Goal: Task Accomplishment & Management: Use online tool/utility

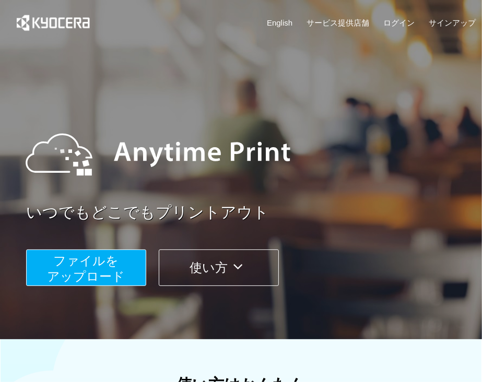
click at [97, 255] on span "ファイルを ​​アップロード" at bounding box center [87, 269] width 78 height 30
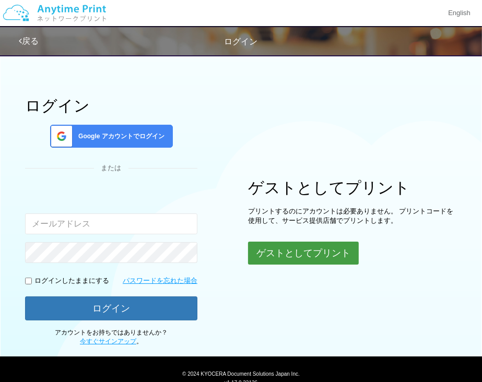
click at [276, 252] on button "ゲストとしてプリント" at bounding box center [303, 253] width 111 height 23
click at [279, 251] on button "ゲストとしてプリント" at bounding box center [303, 253] width 111 height 23
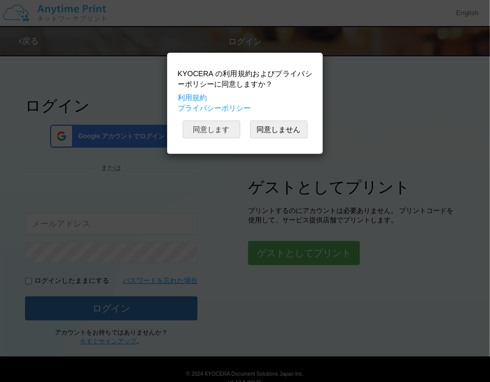
click at [205, 128] on button "同意します" at bounding box center [211, 130] width 57 height 18
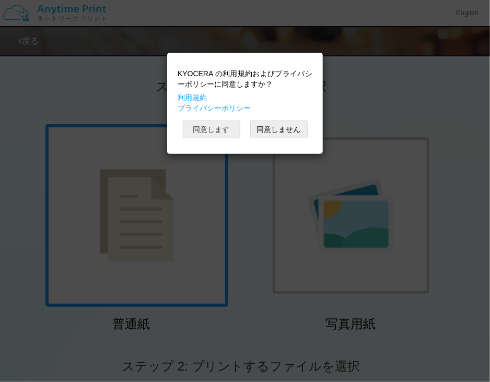
click at [218, 125] on button "同意します" at bounding box center [211, 130] width 57 height 18
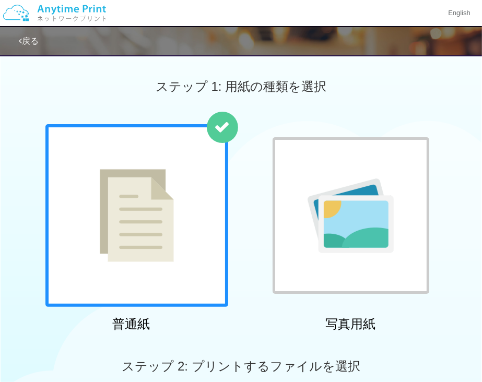
click at [150, 204] on img at bounding box center [137, 215] width 74 height 93
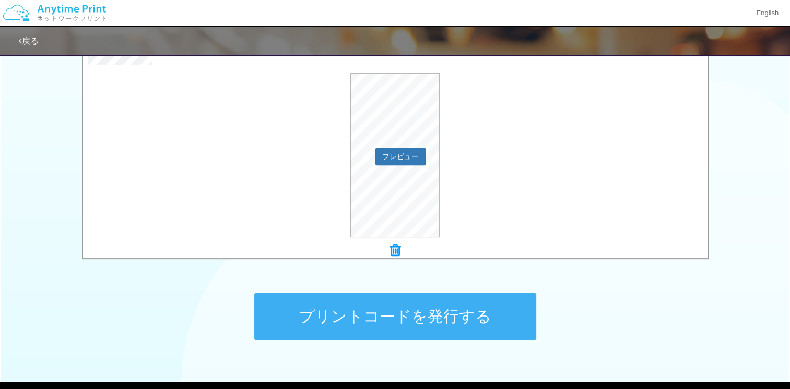
scroll to position [404, 0]
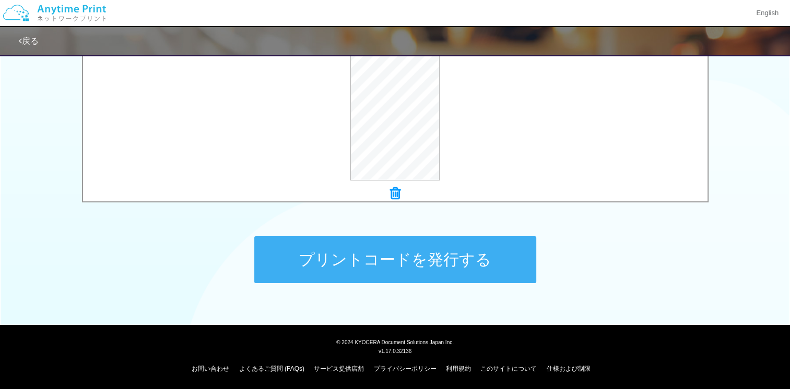
click at [409, 270] on button "プリントコードを発行する" at bounding box center [395, 259] width 282 height 47
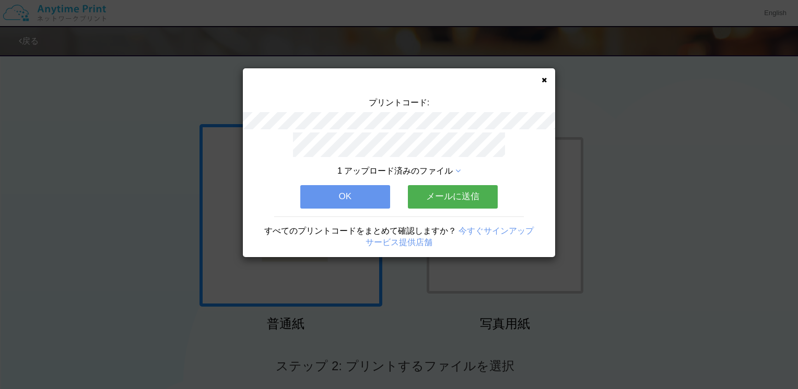
click at [352, 185] on button "OK" at bounding box center [345, 196] width 90 height 23
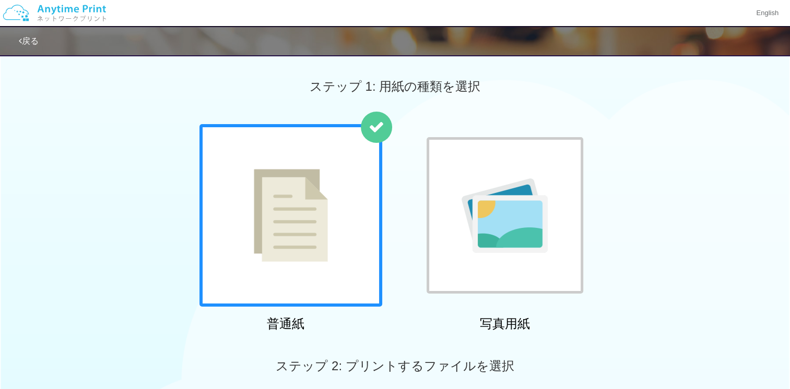
click at [312, 216] on img at bounding box center [291, 215] width 74 height 93
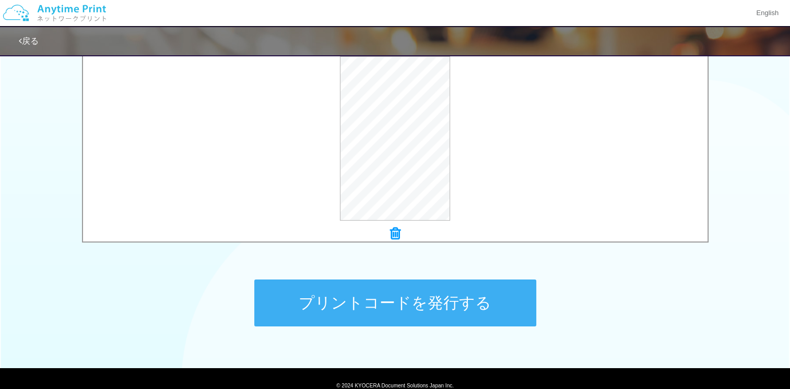
scroll to position [365, 0]
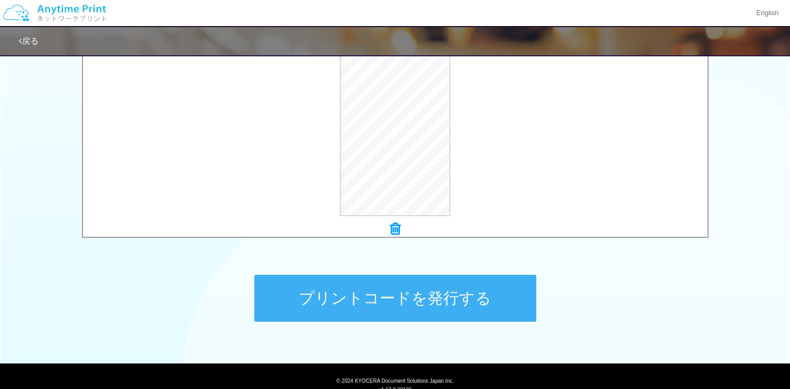
click at [370, 308] on button "プリントコードを発行する" at bounding box center [395, 298] width 282 height 47
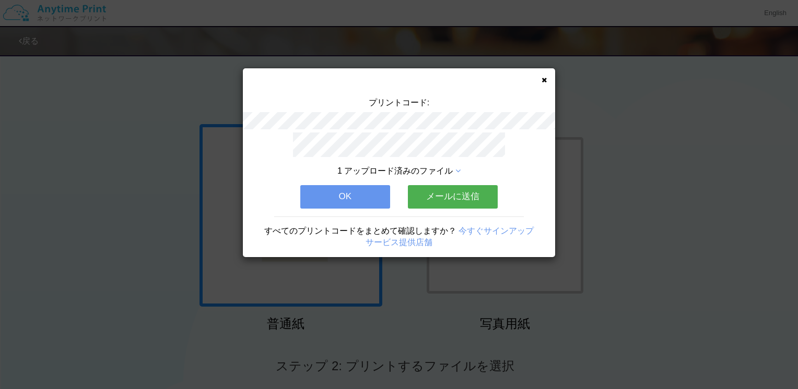
click at [481, 78] on icon at bounding box center [543, 80] width 5 height 7
